Goal: Information Seeking & Learning: Learn about a topic

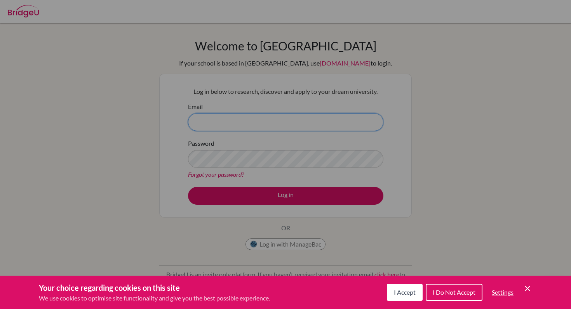
type input "ecaglar@horizon.ac.jp"
click at [252, 193] on div "Cookie Preferences" at bounding box center [285, 154] width 571 height 309
click at [460, 295] on span "I Do Not Accept" at bounding box center [453, 292] width 43 height 7
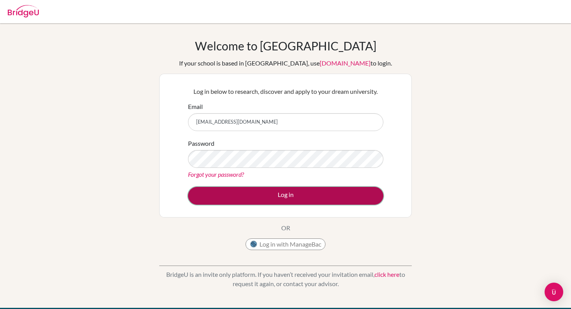
click at [305, 198] on button "Log in" at bounding box center [285, 196] width 195 height 18
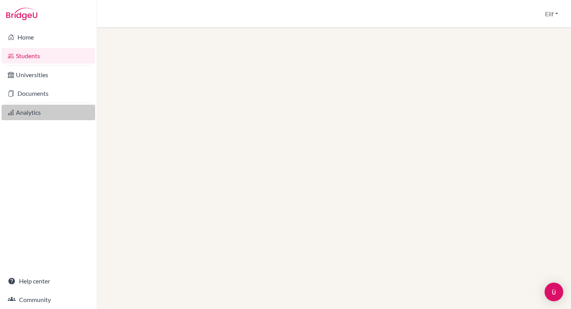
click at [32, 114] on link "Analytics" at bounding box center [49, 113] width 94 height 16
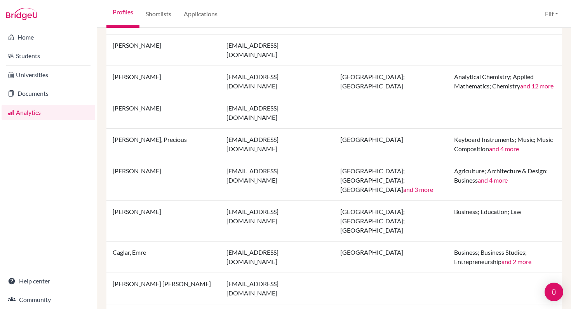
scroll to position [677, 0]
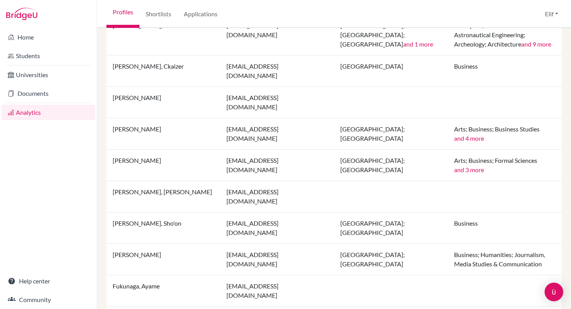
scroll to position [677, 0]
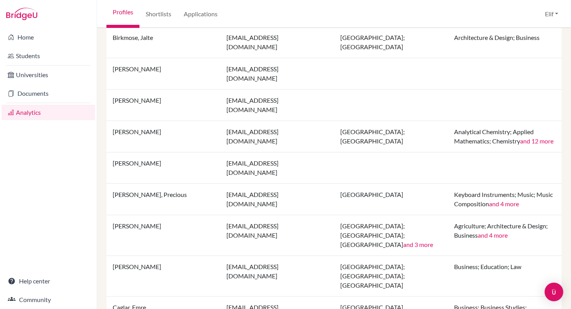
scroll to position [597, 0]
click at [130, 257] on td "Caglar, Beyza" at bounding box center [163, 277] width 114 height 41
click at [388, 257] on td "Australia; Japan; United States of America" at bounding box center [391, 277] width 114 height 41
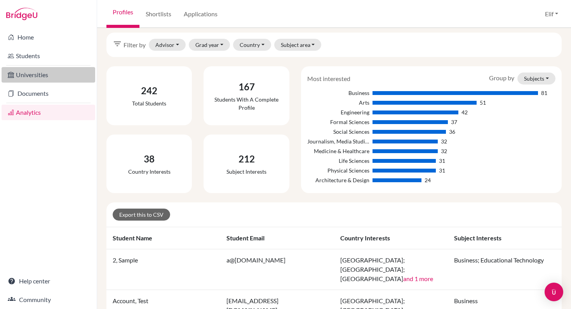
scroll to position [0, 0]
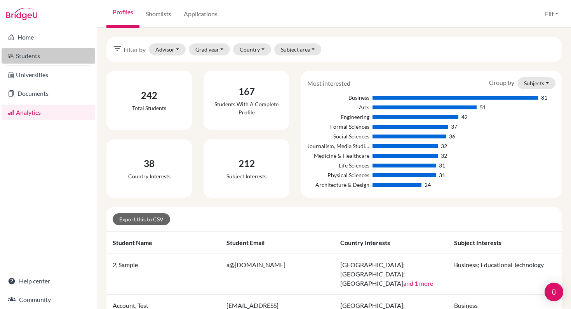
click at [48, 57] on link "Students" at bounding box center [49, 56] width 94 height 16
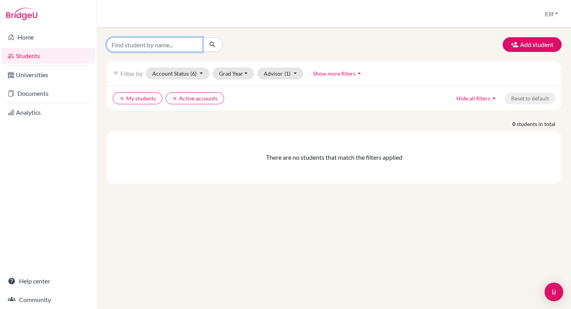
click at [167, 44] on input "Find student by name..." at bounding box center [154, 44] width 96 height 15
type input "beyza"
click button "submit" at bounding box center [212, 44] width 21 height 15
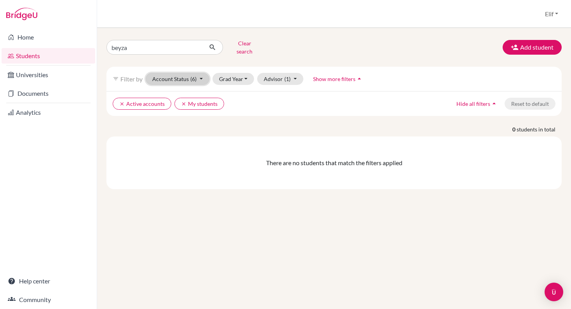
click at [205, 73] on button "Account Status (6)" at bounding box center [178, 79] width 64 height 12
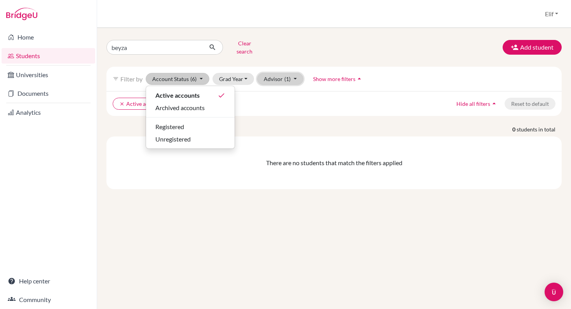
click at [287, 76] on span "(1)" at bounding box center [287, 79] width 6 height 7
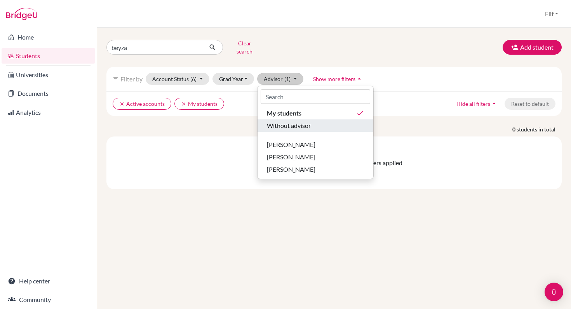
click at [282, 123] on span "Without advisor" at bounding box center [289, 125] width 44 height 9
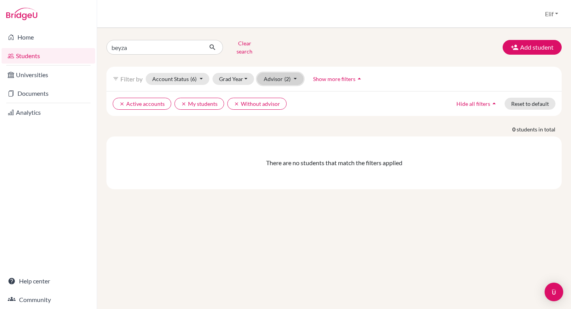
click at [294, 76] on button "Advisor (2)" at bounding box center [280, 79] width 46 height 12
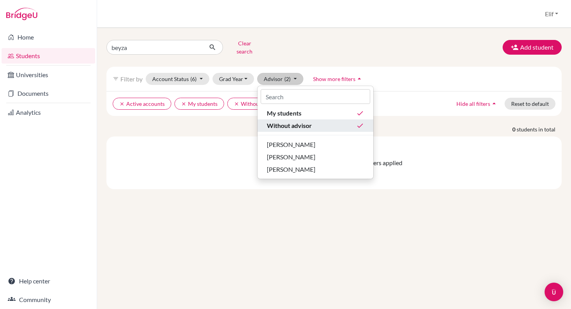
click at [297, 123] on span "Without advisor" at bounding box center [289, 125] width 45 height 9
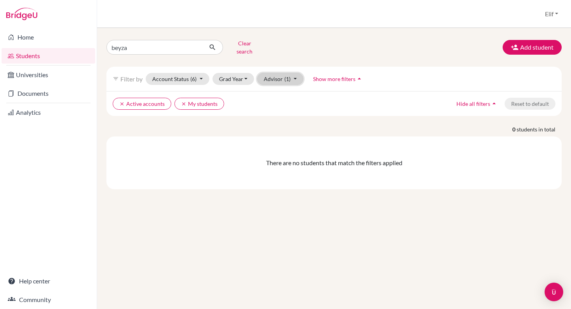
click at [283, 76] on button "Advisor (1)" at bounding box center [280, 79] width 46 height 12
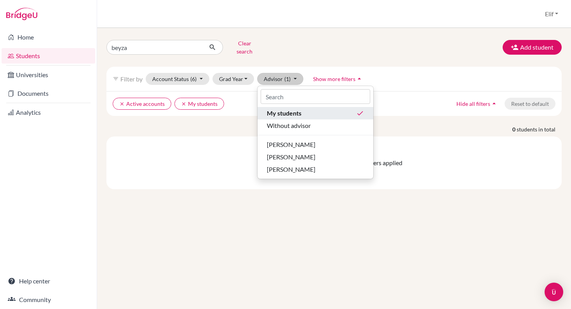
click at [293, 110] on span "My students" at bounding box center [284, 113] width 35 height 9
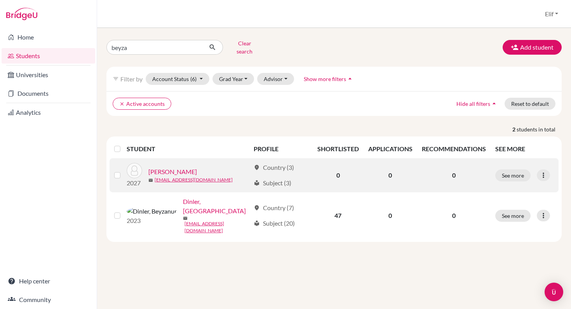
click at [158, 167] on link "Caglar, Beyza" at bounding box center [172, 171] width 49 height 9
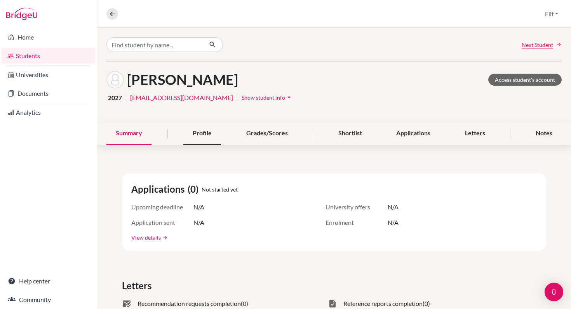
click at [205, 133] on div "Profile" at bounding box center [202, 133] width 38 height 23
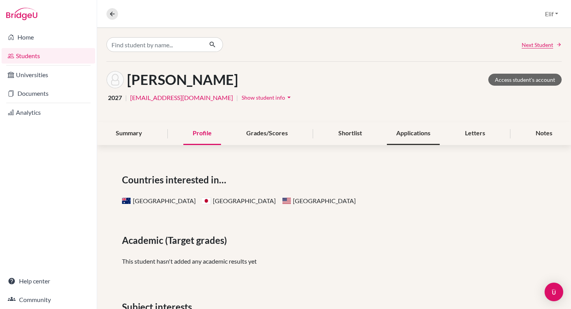
click at [418, 137] on div "Applications" at bounding box center [413, 133] width 53 height 23
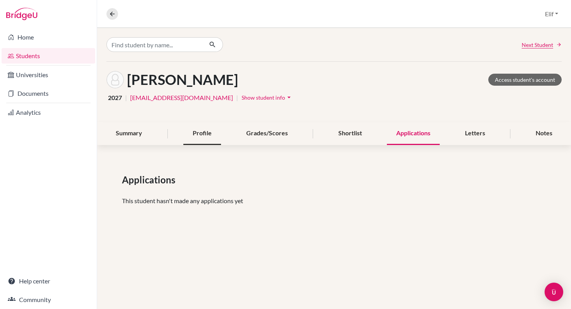
click at [208, 137] on div "Profile" at bounding box center [202, 133] width 38 height 23
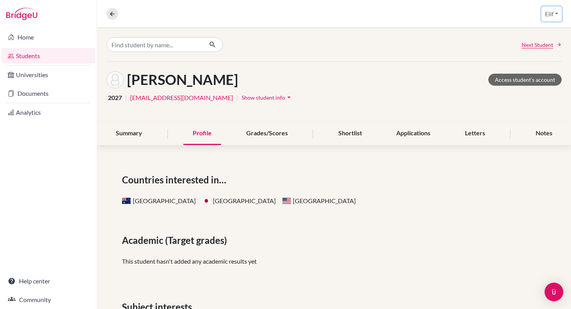
click at [558, 17] on button "Elif" at bounding box center [551, 14] width 20 height 15
click at [402, 198] on div "Australia Japan United States of America" at bounding box center [334, 200] width 424 height 9
click at [351, 134] on div "Shortlist" at bounding box center [350, 133] width 42 height 23
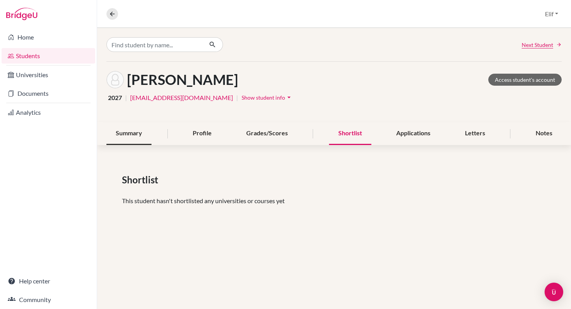
click at [133, 131] on div "Summary" at bounding box center [128, 133] width 45 height 23
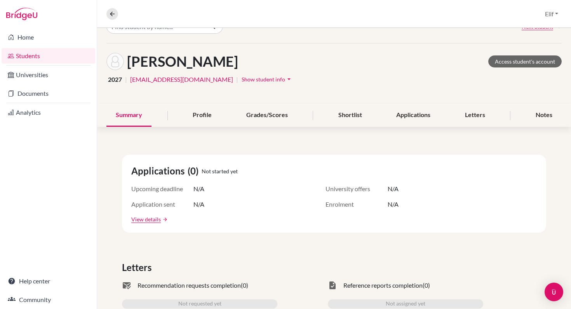
scroll to position [16, 0]
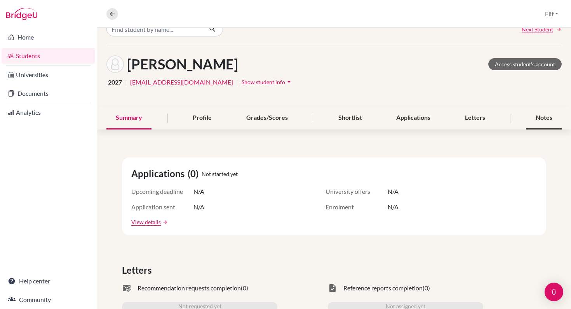
click at [547, 119] on div "Notes" at bounding box center [543, 118] width 35 height 23
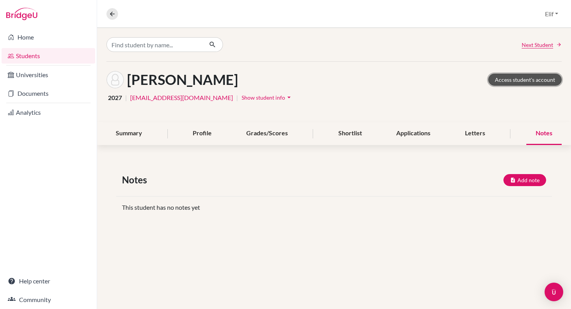
click at [523, 83] on link "Access student's account" at bounding box center [524, 80] width 73 height 12
